Goal: Task Accomplishment & Management: Complete application form

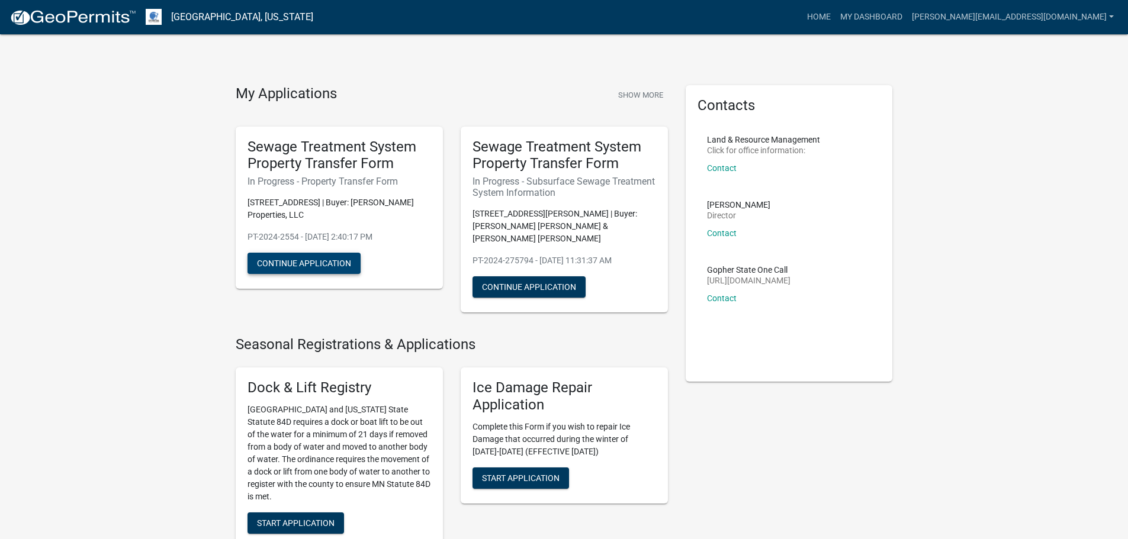
click at [340, 266] on button "Continue Application" at bounding box center [303, 263] width 113 height 21
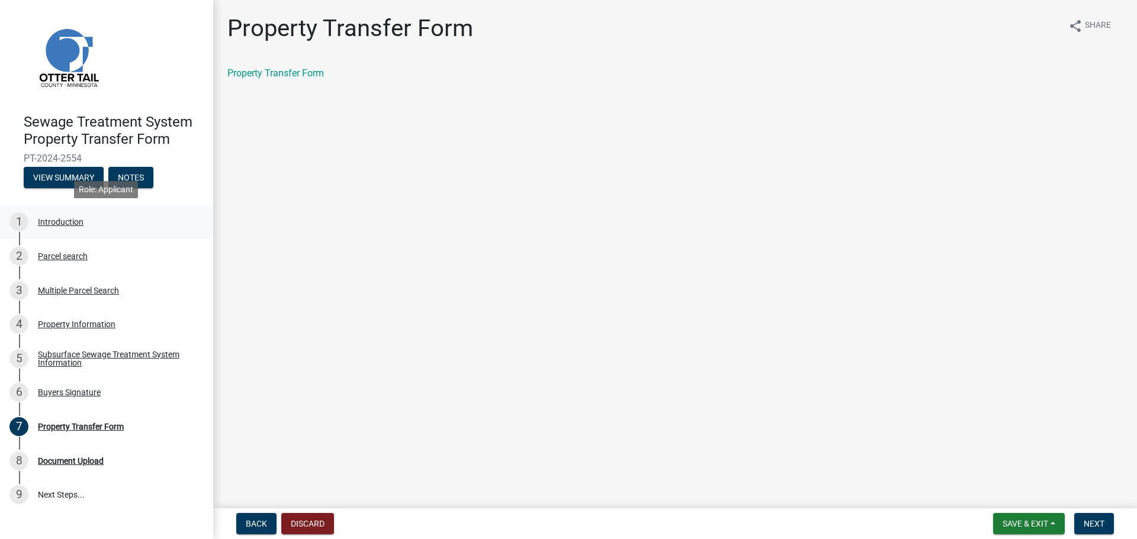
click at [60, 220] on div "Introduction" at bounding box center [61, 222] width 46 height 8
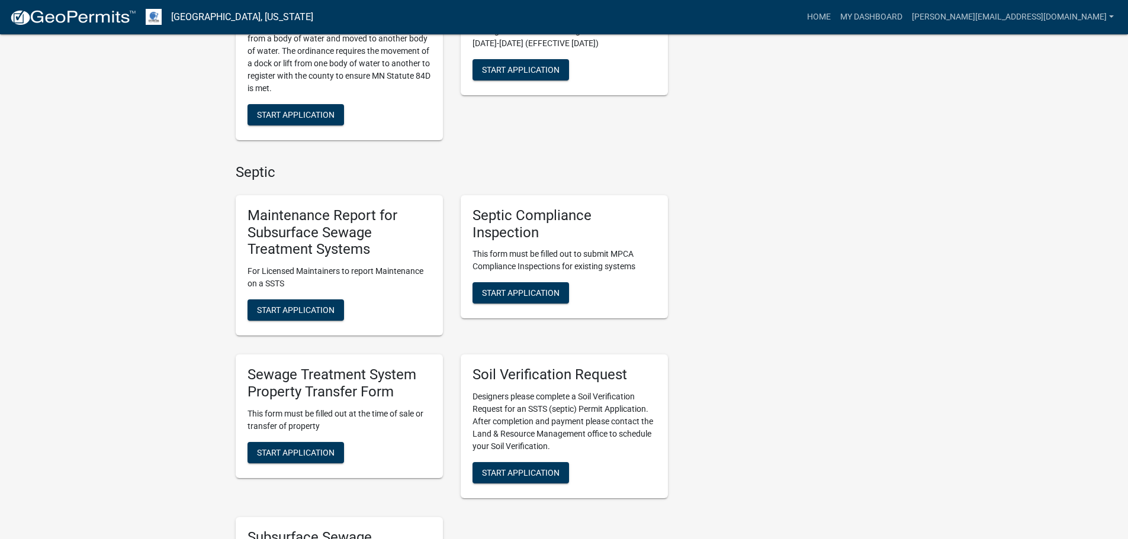
scroll to position [414, 0]
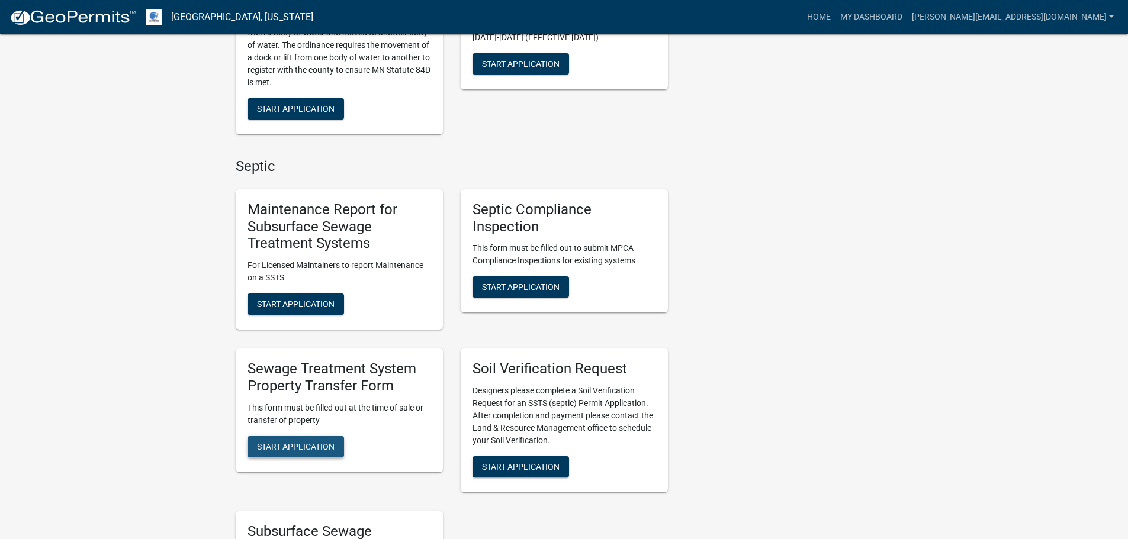
click at [319, 442] on span "Start Application" at bounding box center [296, 446] width 78 height 9
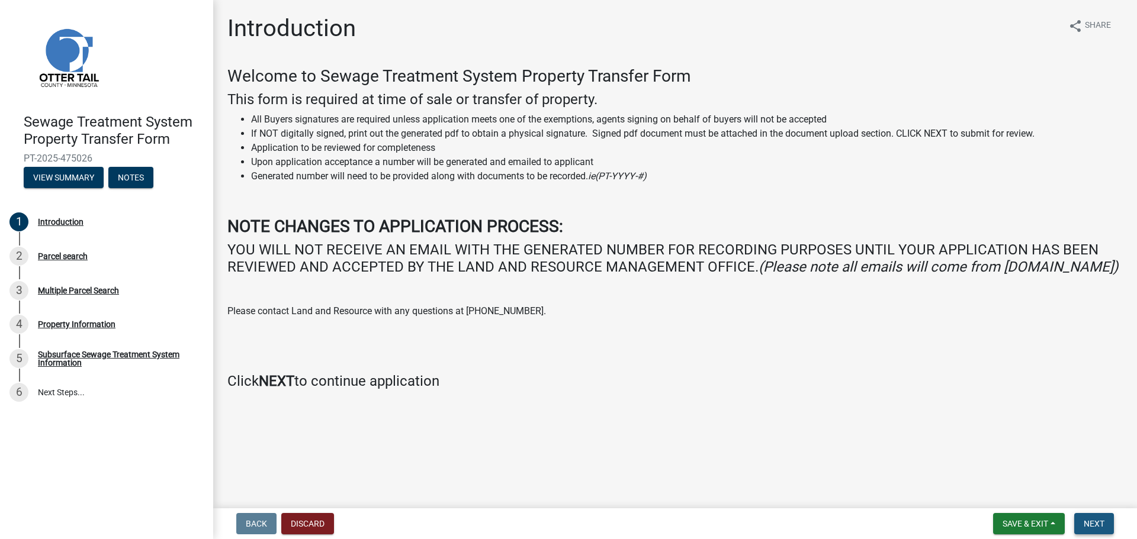
click at [1087, 531] on button "Next" at bounding box center [1094, 523] width 40 height 21
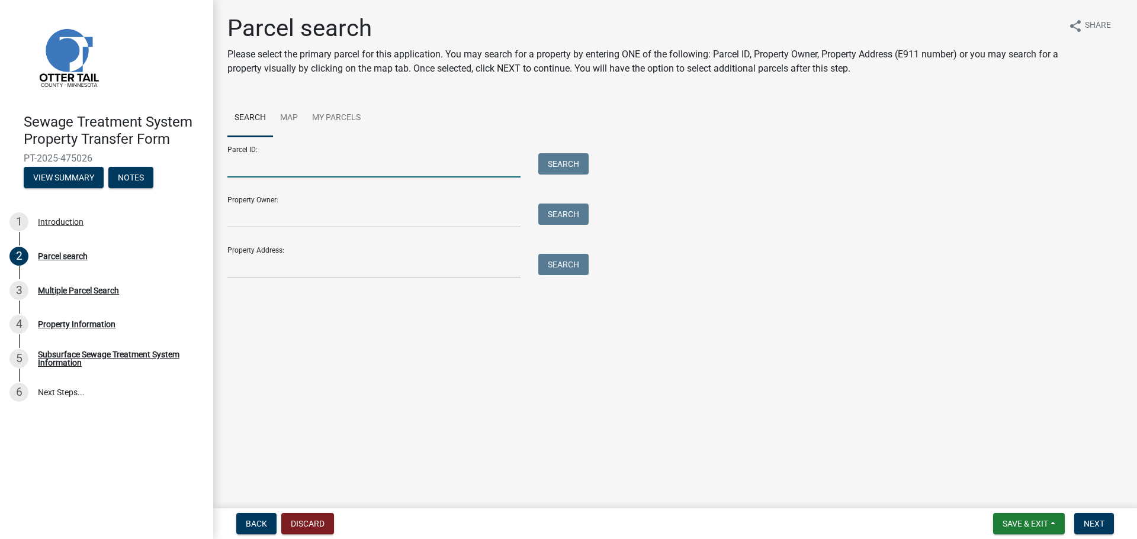
click at [353, 163] on input "Parcel ID:" at bounding box center [373, 165] width 293 height 24
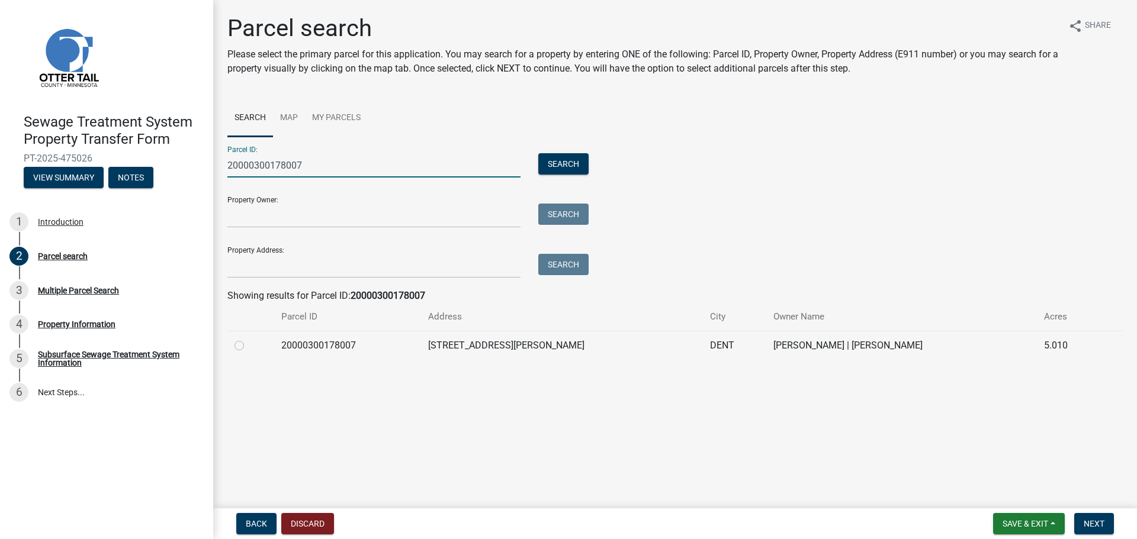
type input "20000300178007"
click at [249, 339] on label at bounding box center [249, 339] width 0 height 0
click at [249, 346] on input "radio" at bounding box center [253, 343] width 8 height 8
radio input "true"
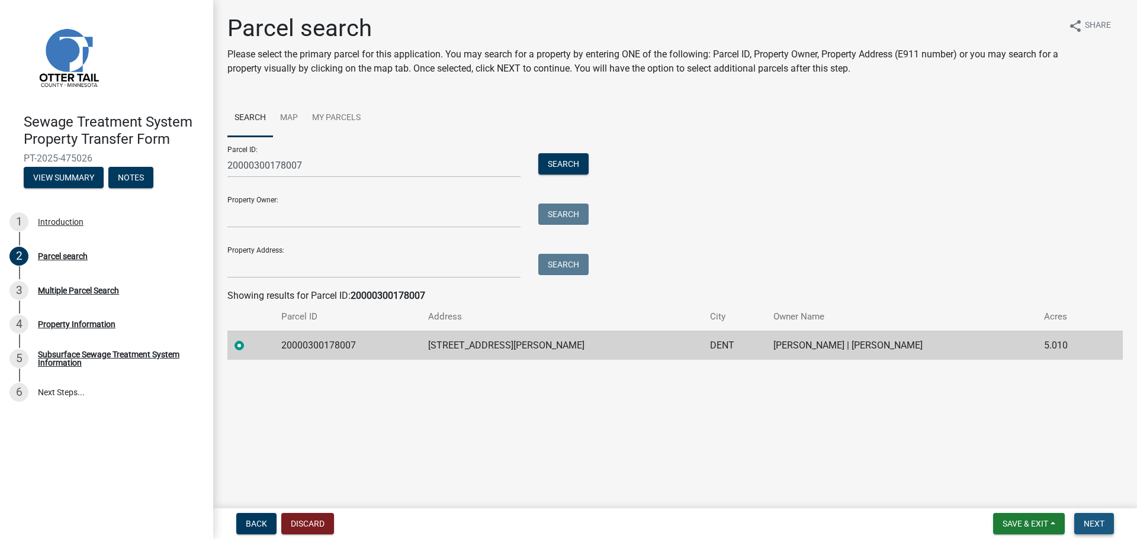
click at [1091, 525] on span "Next" at bounding box center [1093, 523] width 21 height 9
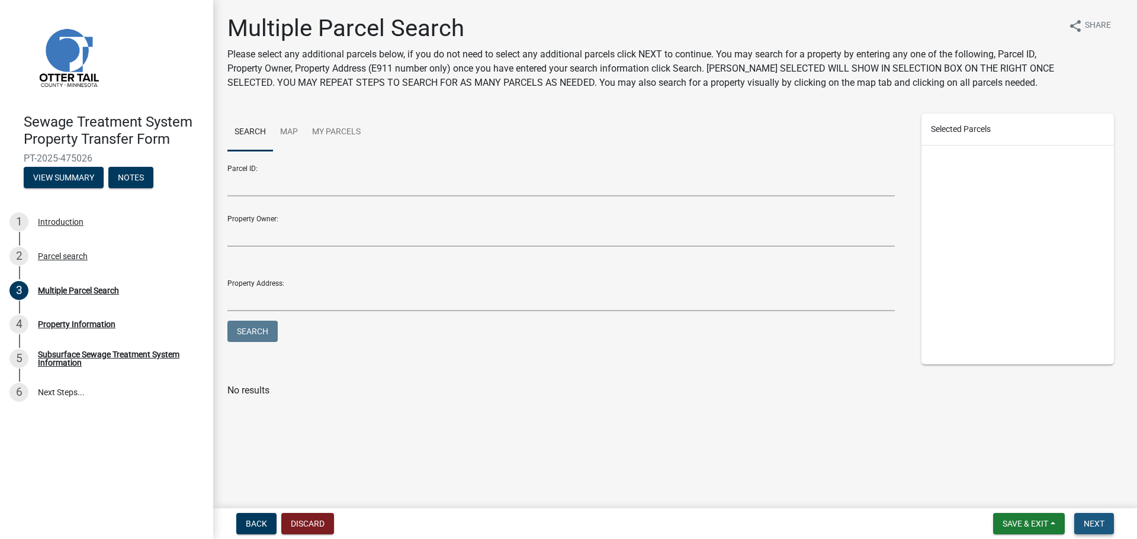
click at [1101, 519] on span "Next" at bounding box center [1093, 523] width 21 height 9
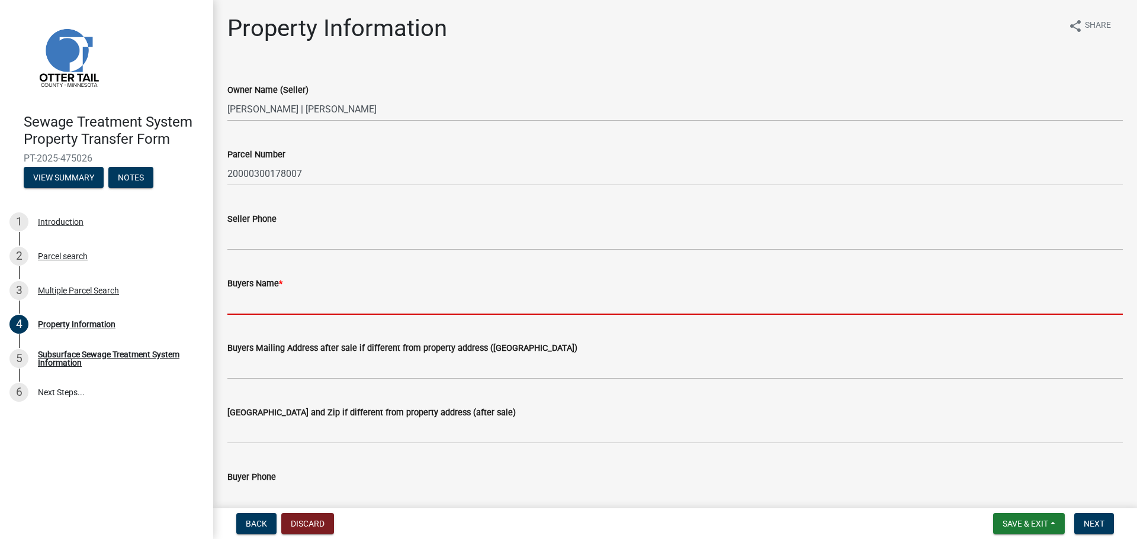
drag, startPoint x: 265, startPoint y: 300, endPoint x: 324, endPoint y: 272, distance: 65.9
click at [265, 300] on input "Buyers Name *" at bounding box center [674, 303] width 895 height 24
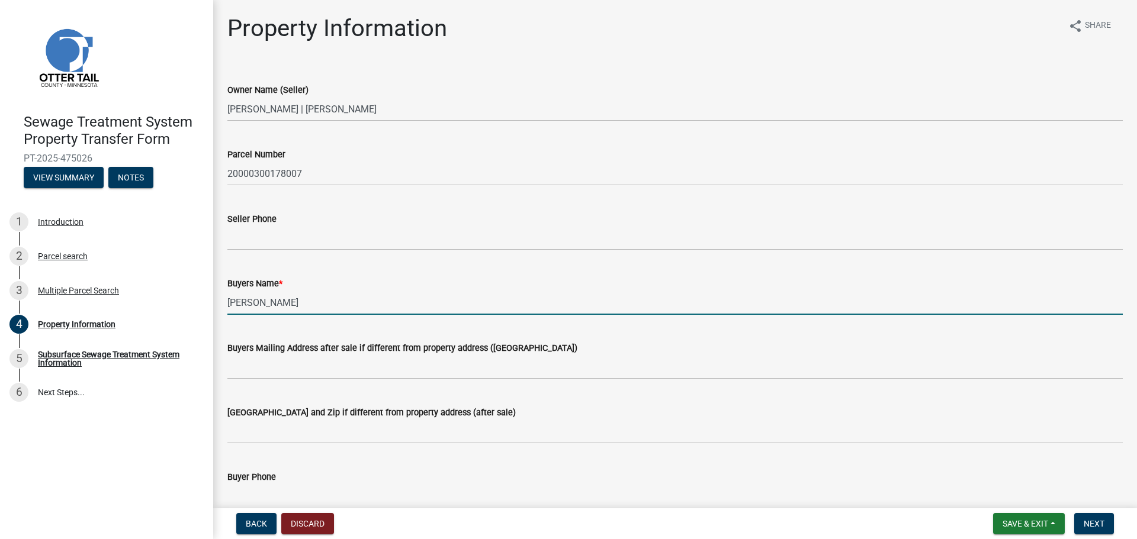
type input "[PERSON_NAME]"
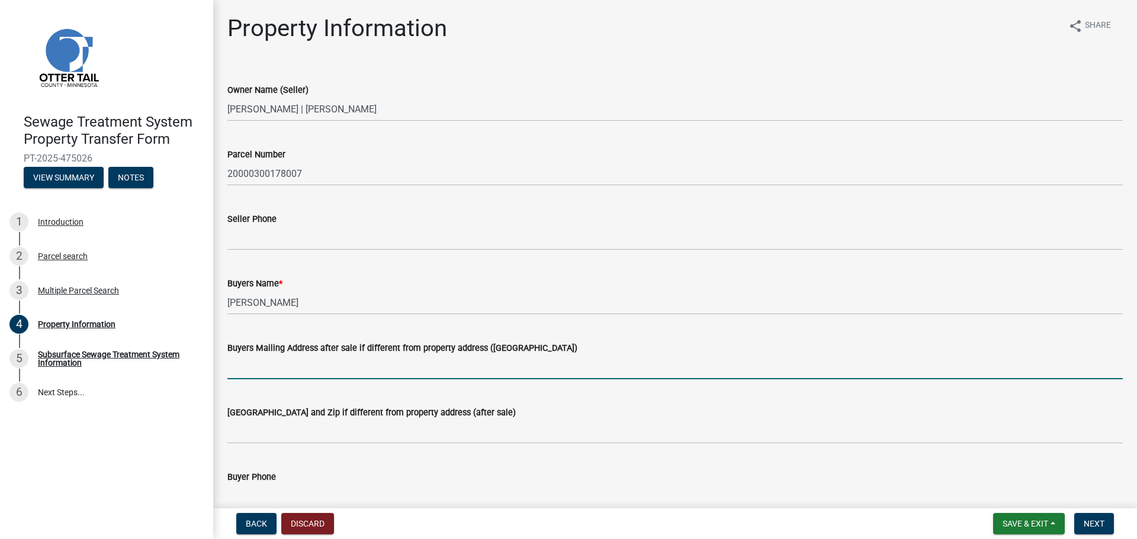
click at [303, 368] on input "Buyers Mailing Address after sale if different from property address ([GEOGRAPH…" at bounding box center [674, 367] width 895 height 24
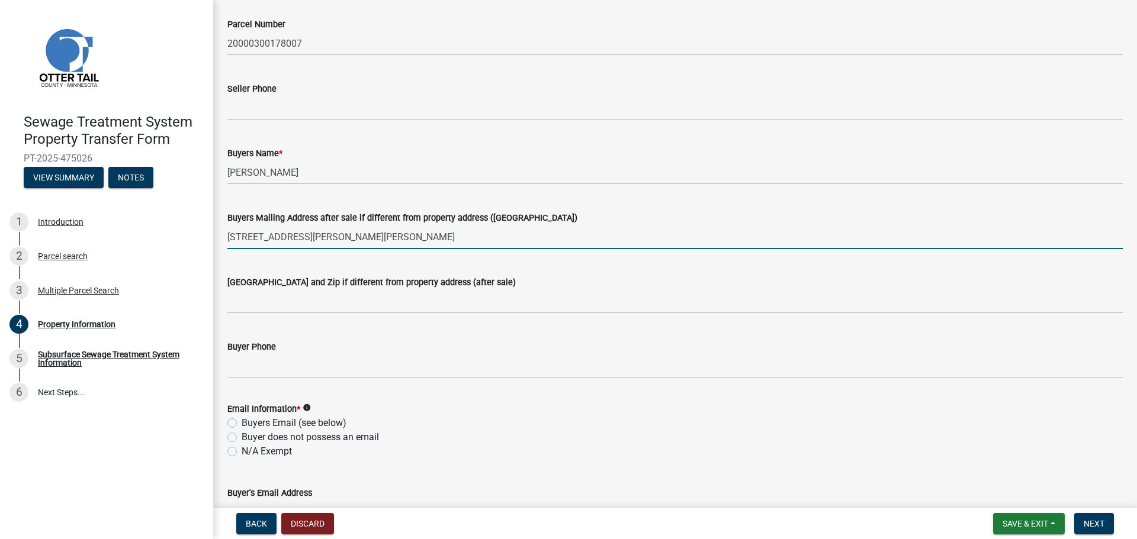
scroll to position [178, 0]
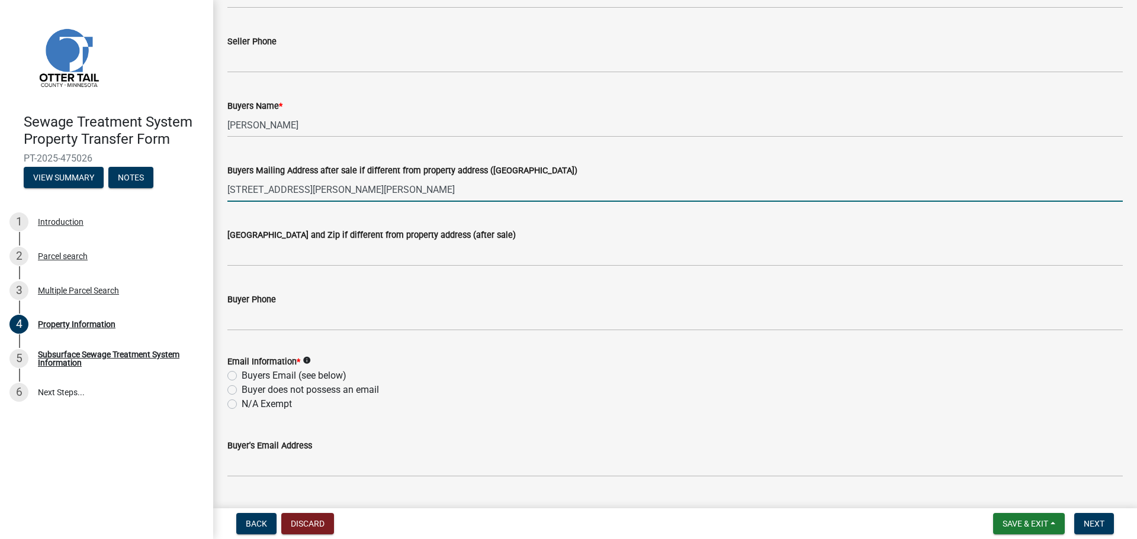
type input "[STREET_ADDRESS][PERSON_NAME][PERSON_NAME]"
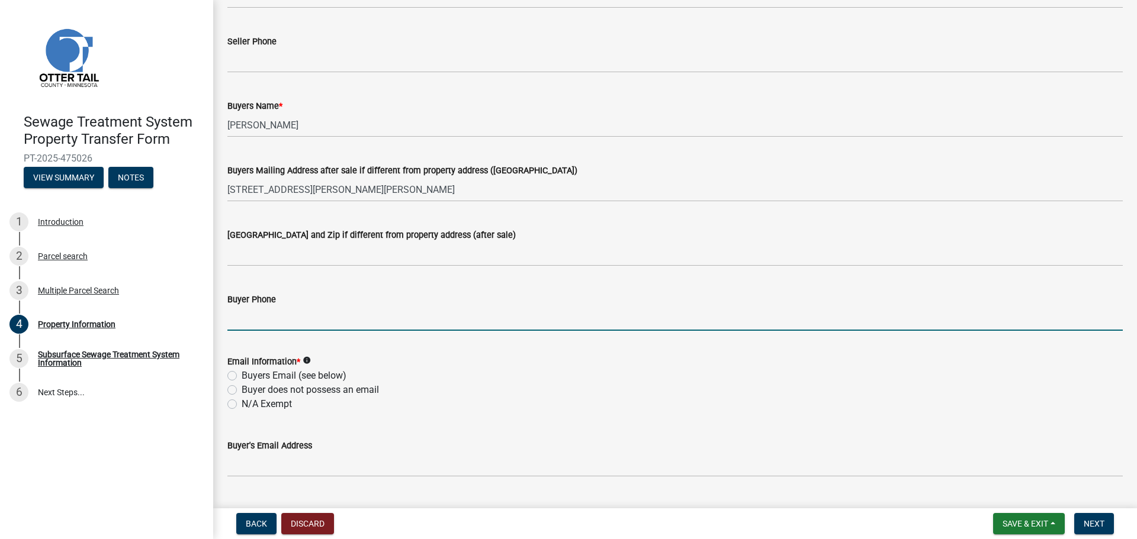
drag, startPoint x: 274, startPoint y: 323, endPoint x: 311, endPoint y: 294, distance: 46.9
click at [274, 323] on input "Buyer Phone" at bounding box center [674, 319] width 895 height 24
type input "[PHONE_NUMBER]"
click at [242, 375] on label "Buyers Email (see below)" at bounding box center [294, 376] width 105 height 14
click at [242, 375] on input "Buyers Email (see below)" at bounding box center [246, 373] width 8 height 8
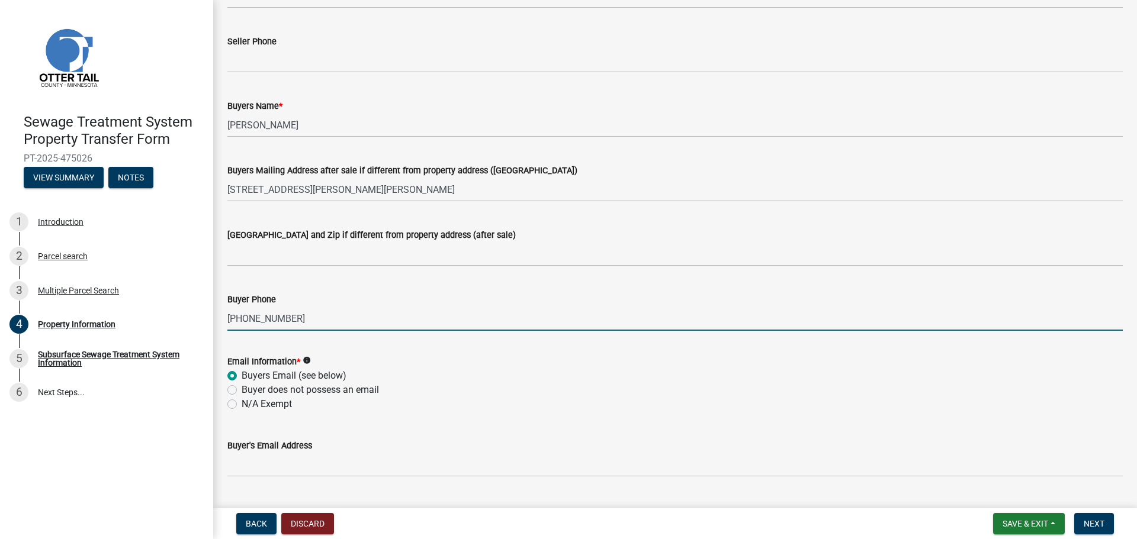
radio input "true"
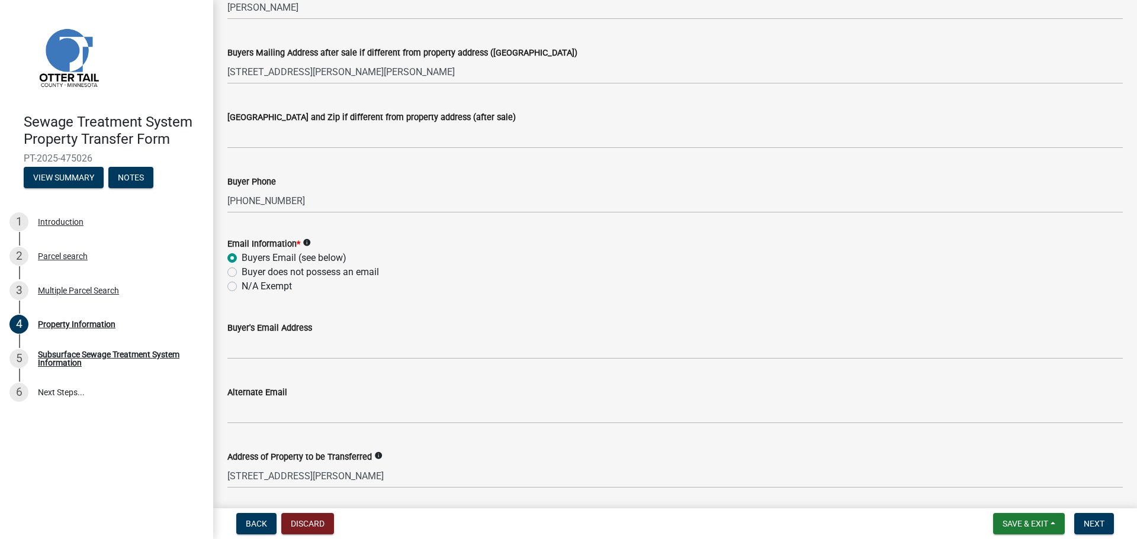
scroll to position [296, 0]
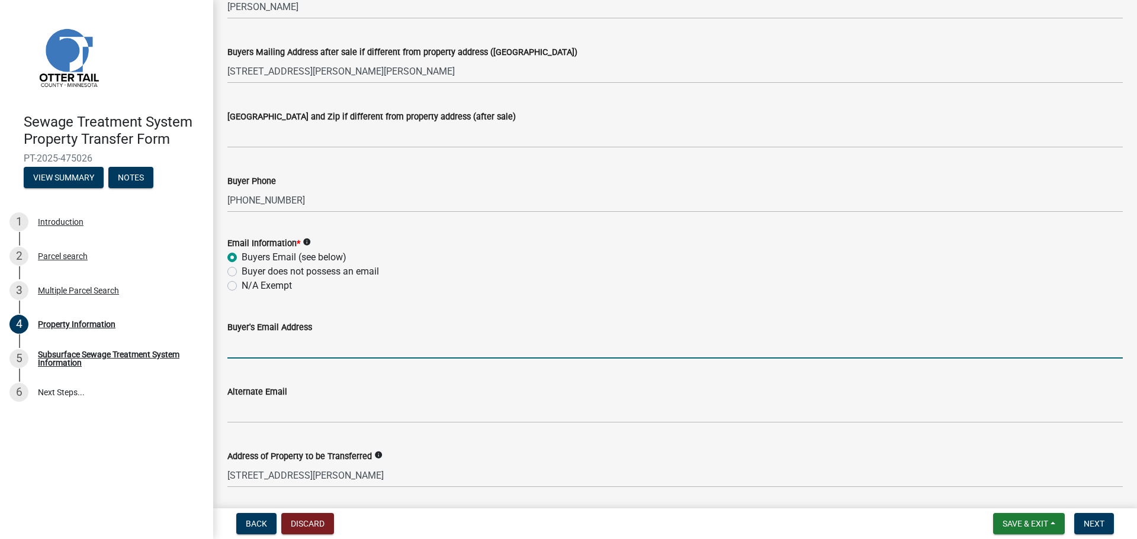
click at [296, 347] on input "Buyer's Email Address" at bounding box center [674, 346] width 895 height 24
paste input "[EMAIL_ADDRESS][DOMAIN_NAME]"
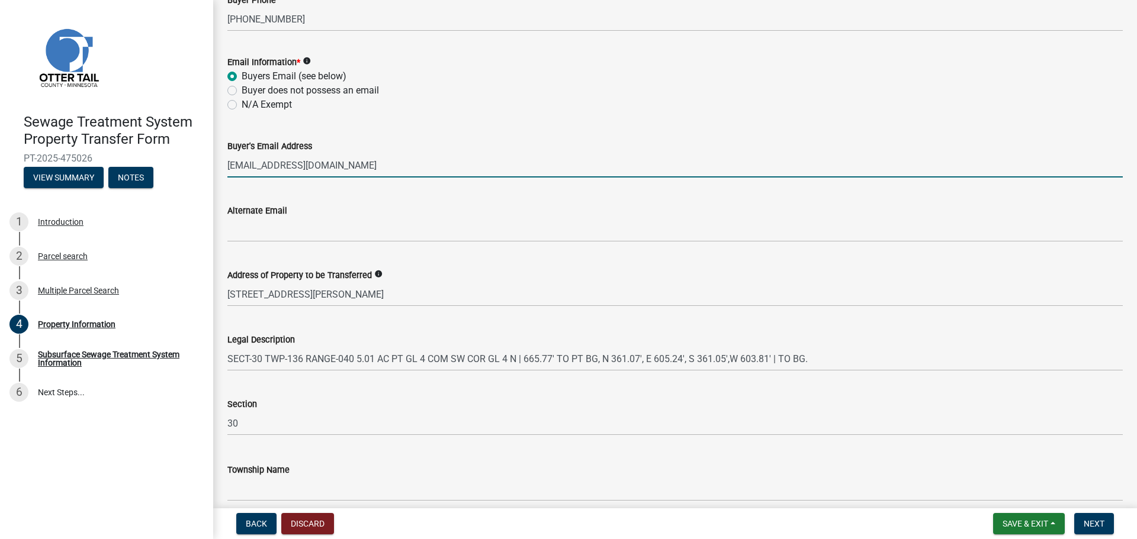
scroll to position [530, 0]
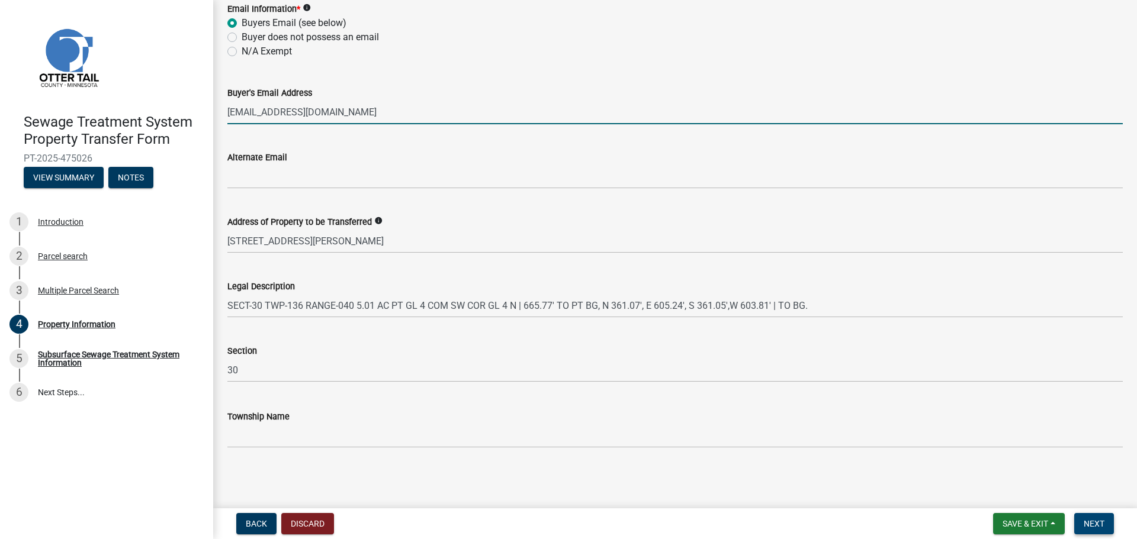
type input "[EMAIL_ADDRESS][DOMAIN_NAME]"
click at [1089, 526] on span "Next" at bounding box center [1093, 523] width 21 height 9
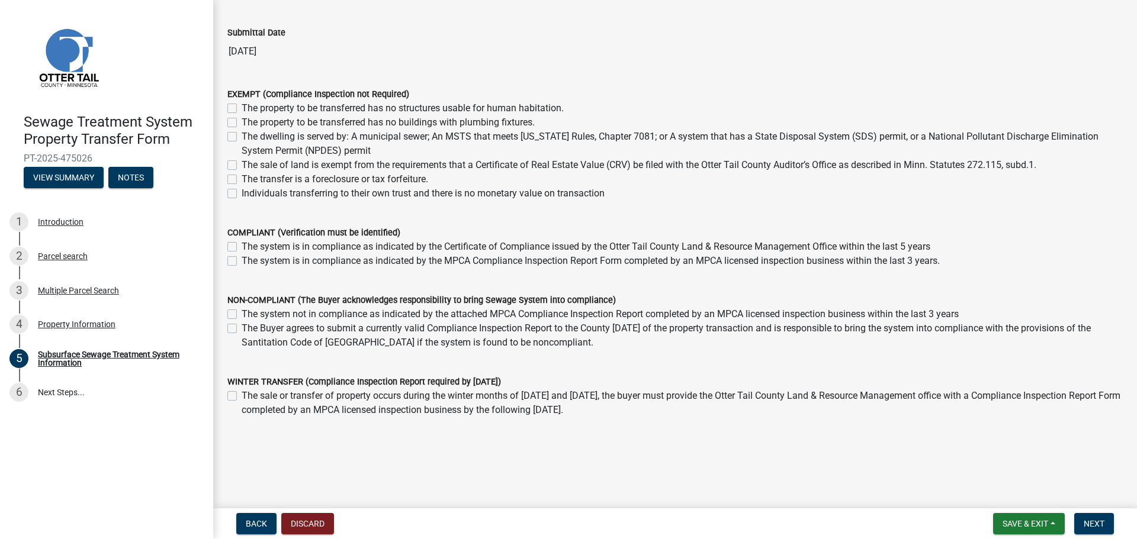
scroll to position [85, 0]
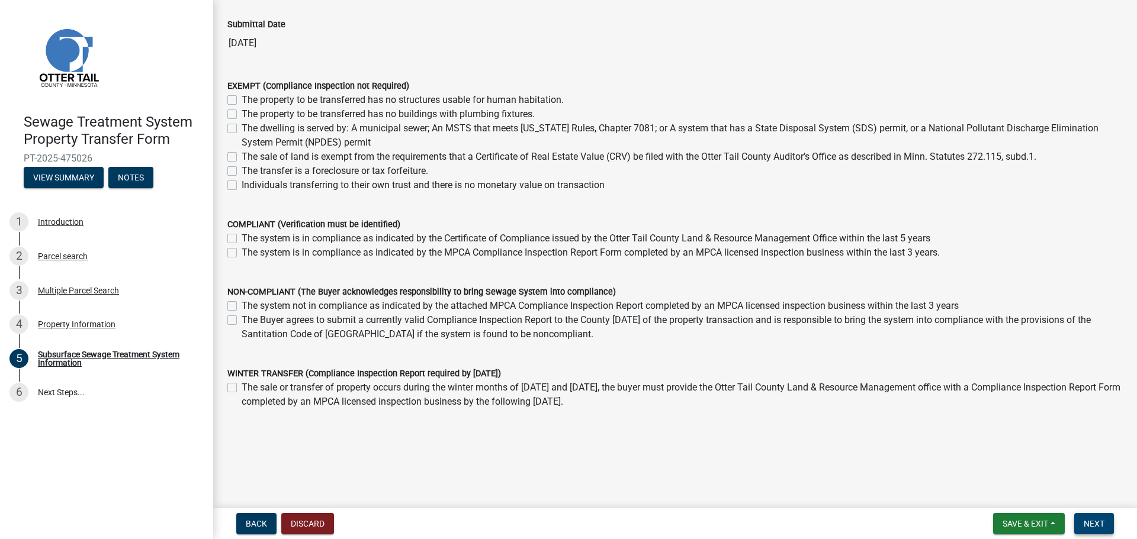
click at [1090, 525] on span "Next" at bounding box center [1093, 523] width 21 height 9
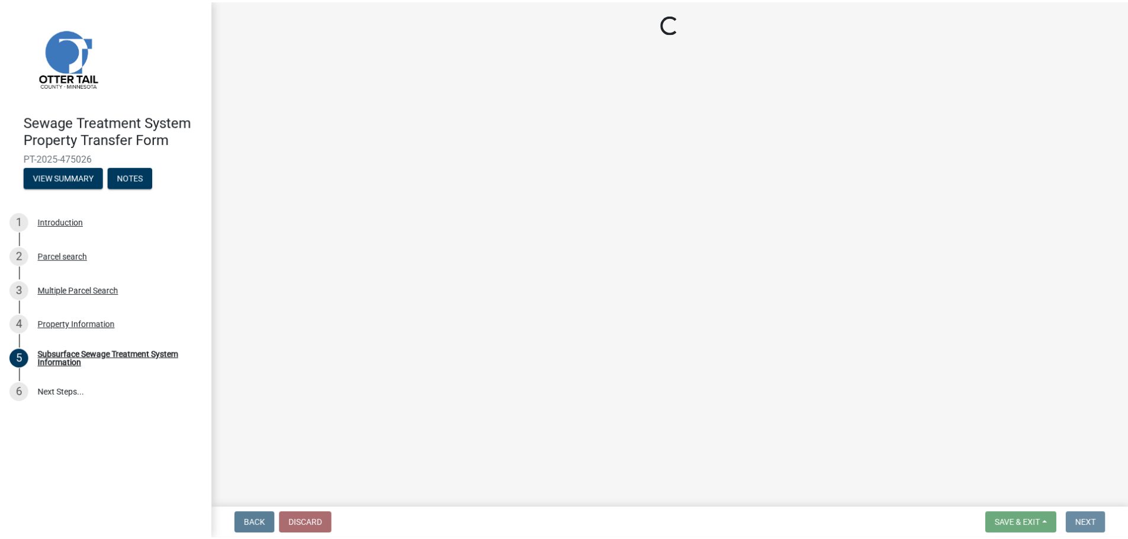
scroll to position [0, 0]
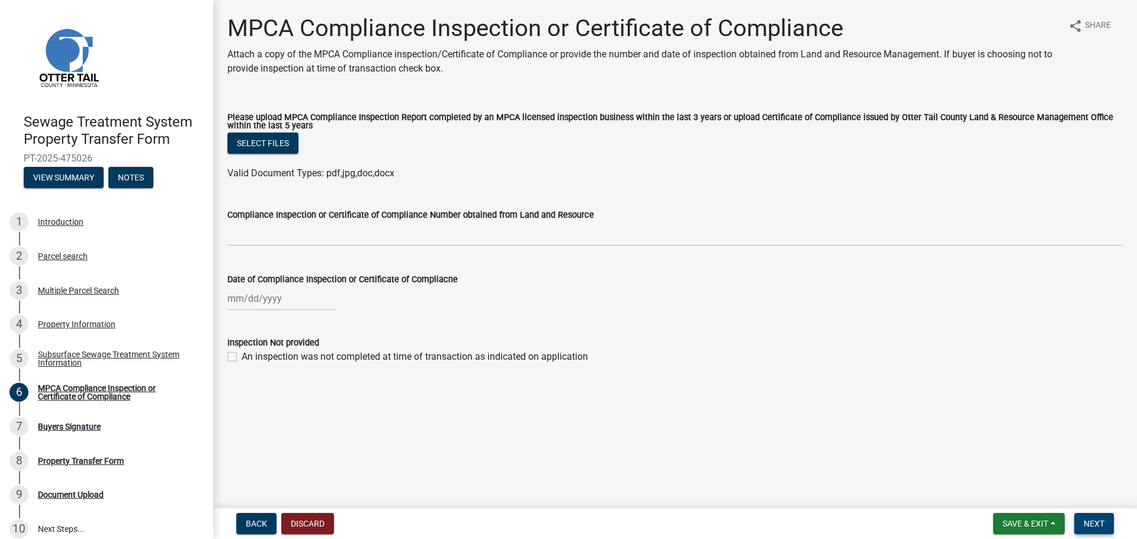
click at [1095, 521] on span "Next" at bounding box center [1093, 523] width 21 height 9
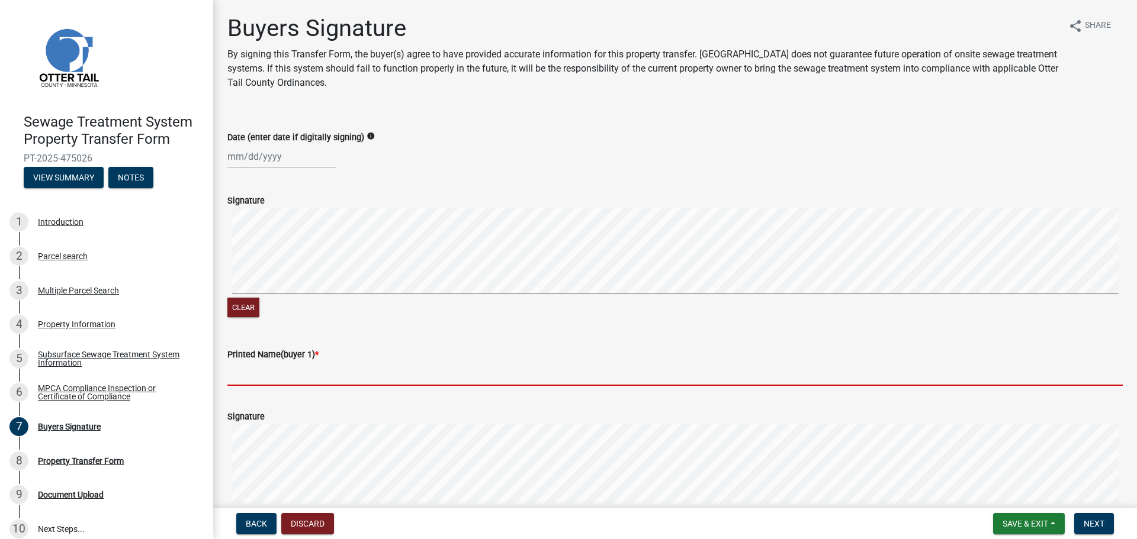
click at [372, 367] on input "Printed Name(buyer 1) *" at bounding box center [674, 374] width 895 height 24
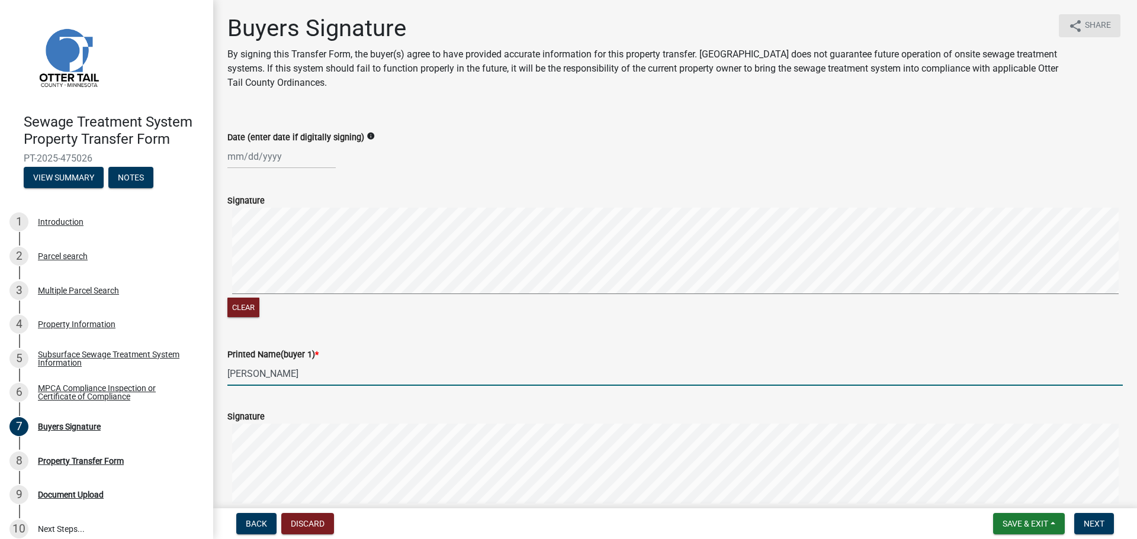
type input "[PERSON_NAME]"
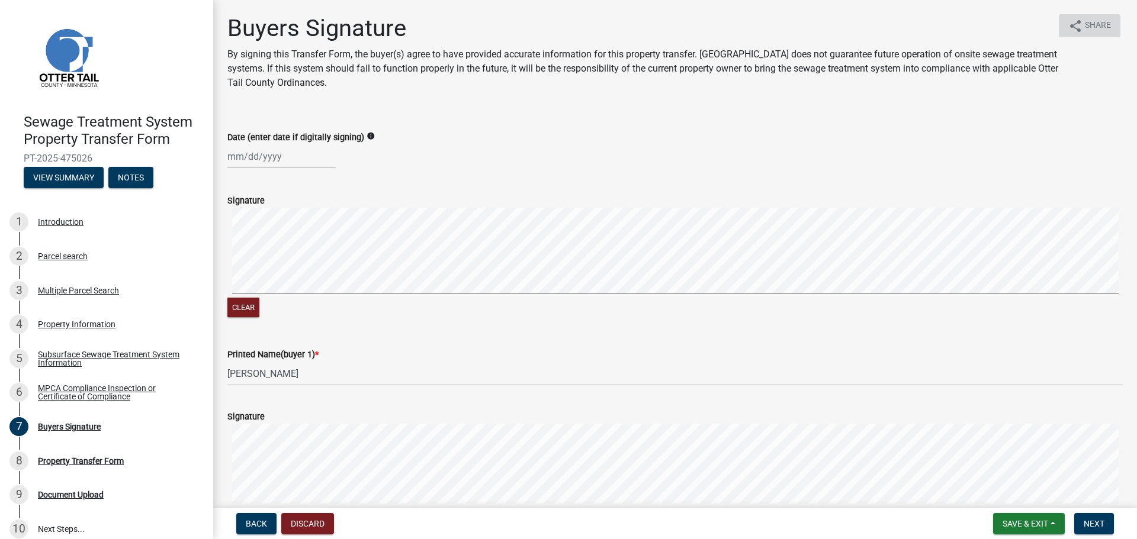
click at [1085, 20] on span "Share" at bounding box center [1098, 26] width 26 height 14
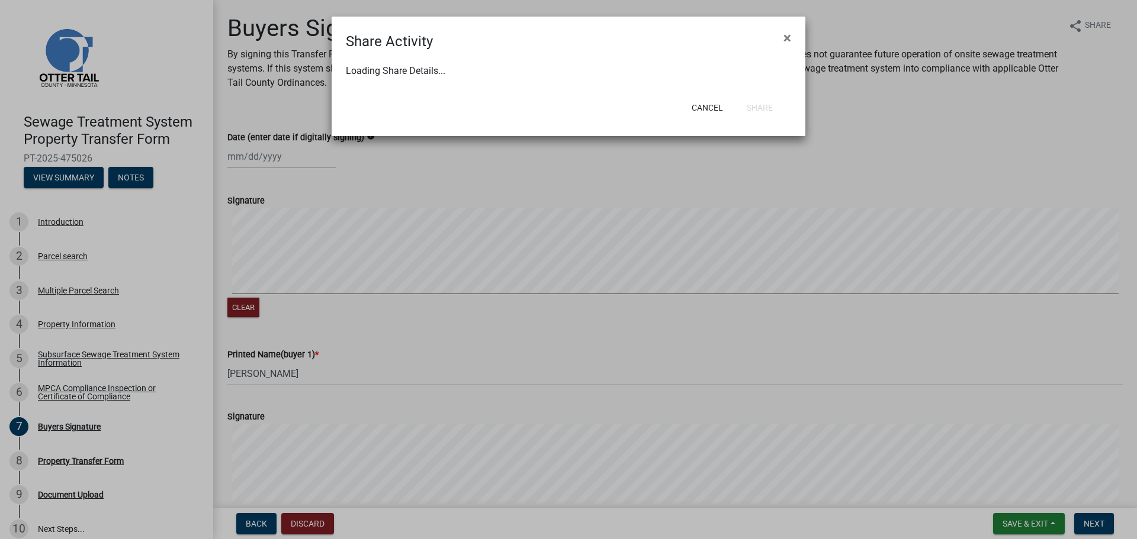
select select "1"
select select "0"
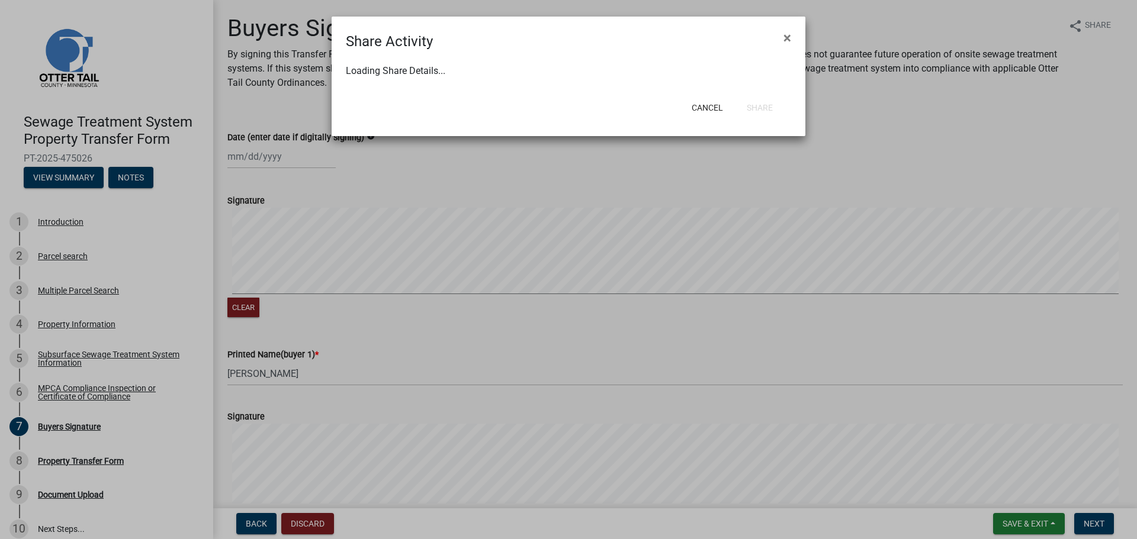
select select "0"
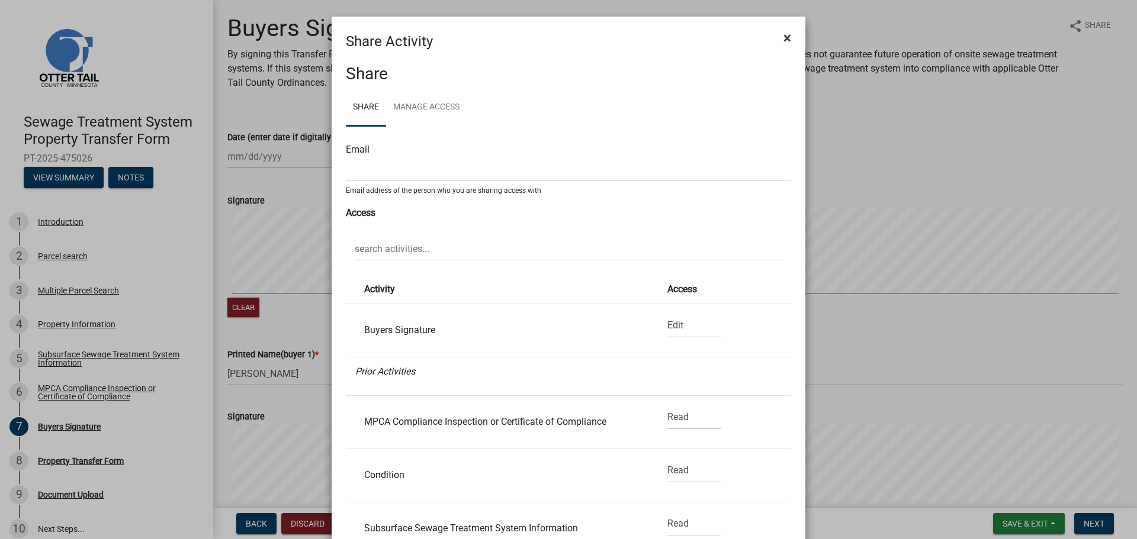
click at [784, 32] on span "×" at bounding box center [787, 38] width 8 height 17
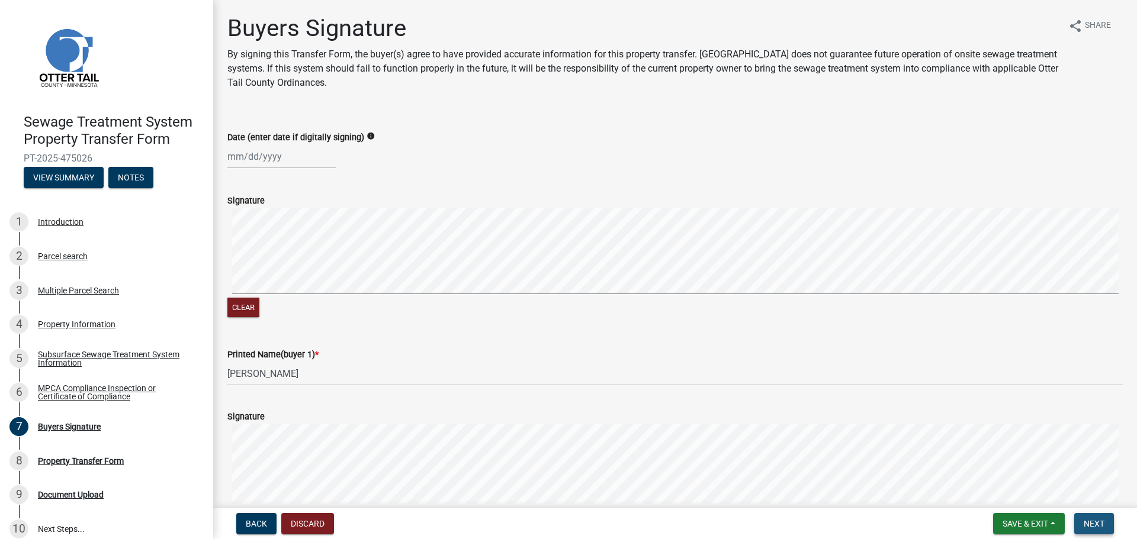
click at [1100, 520] on span "Next" at bounding box center [1093, 523] width 21 height 9
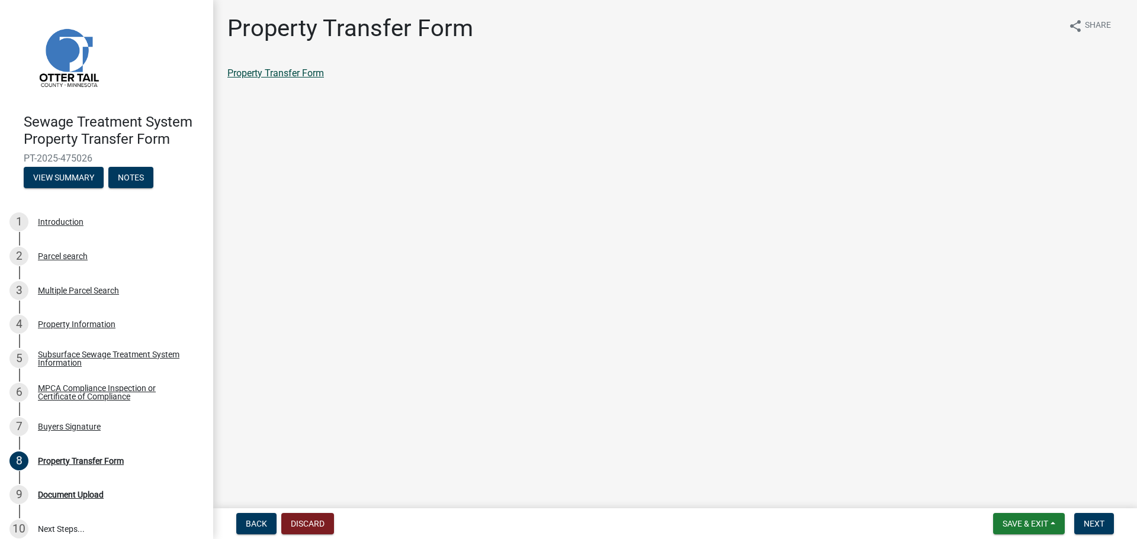
click at [313, 71] on link "Property Transfer Form" at bounding box center [275, 72] width 96 height 11
click at [1055, 524] on button "Save & Exit" at bounding box center [1029, 523] width 72 height 21
click at [1041, 494] on button "Save & Exit" at bounding box center [1017, 493] width 95 height 28
